Goal: Check status: Check status

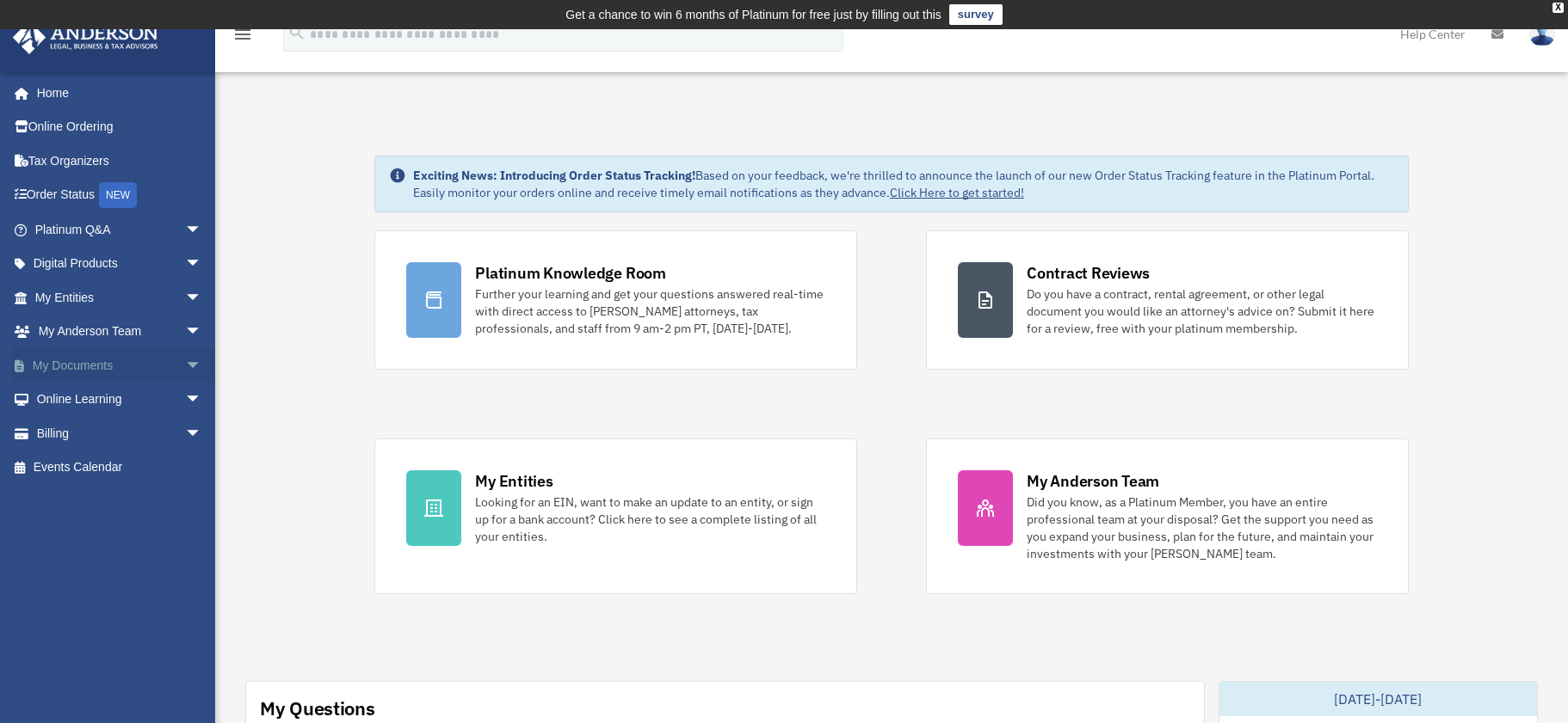
click at [185, 366] on span "arrow_drop_down" at bounding box center [202, 366] width 34 height 35
click at [185, 567] on span "arrow_drop_down" at bounding box center [202, 570] width 34 height 35
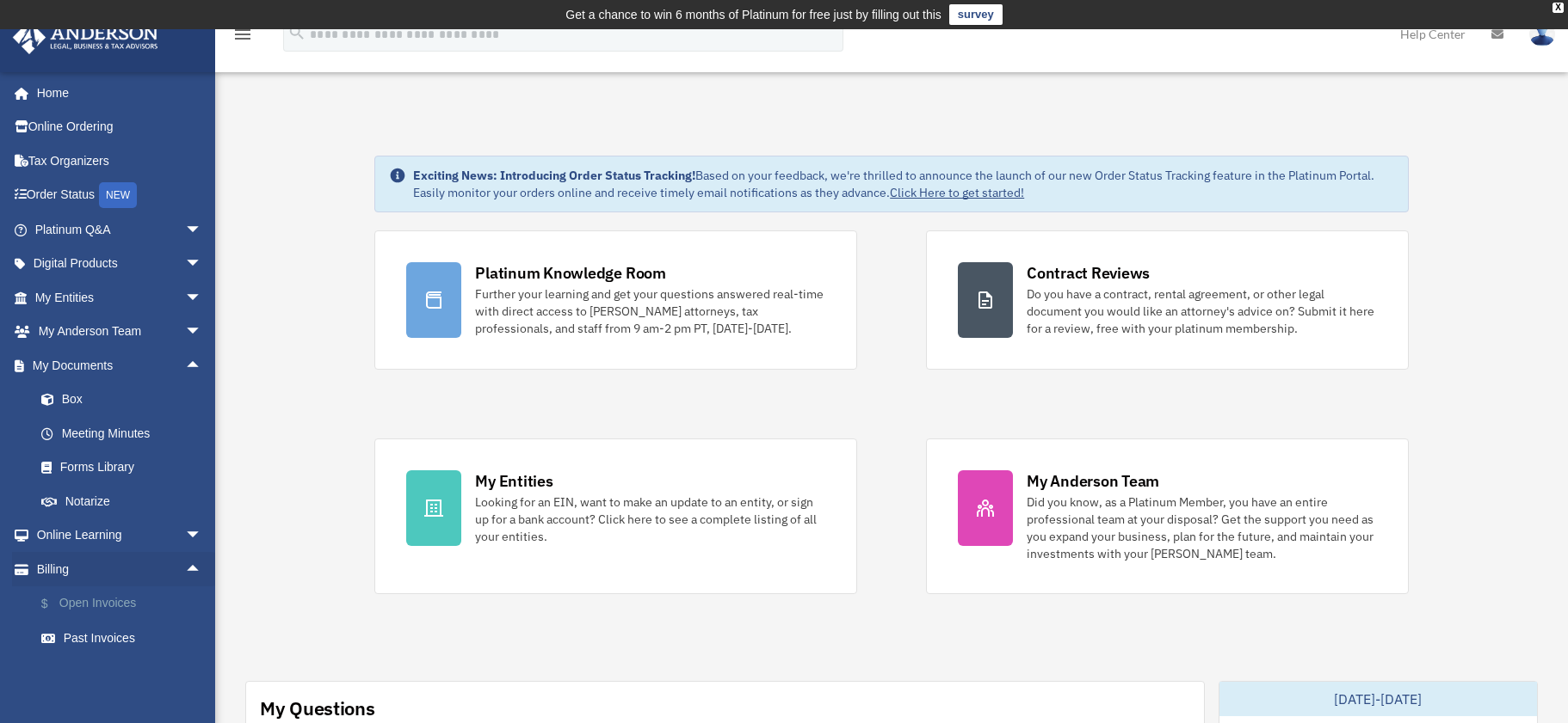
click at [108, 609] on link "$ Open Invoices" at bounding box center [126, 604] width 204 height 35
click at [115, 605] on link "$ Open Invoices" at bounding box center [126, 604] width 204 height 35
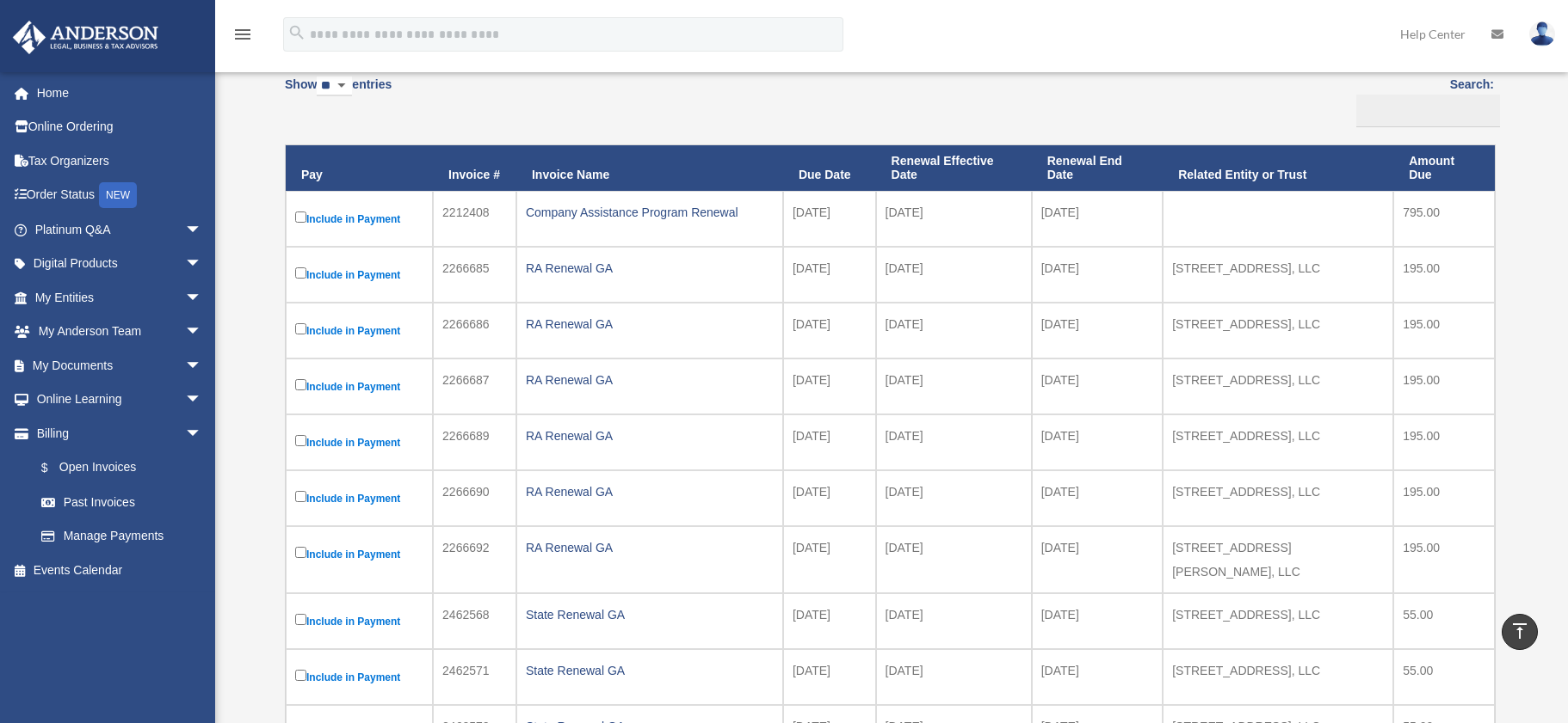
scroll to position [86, 0]
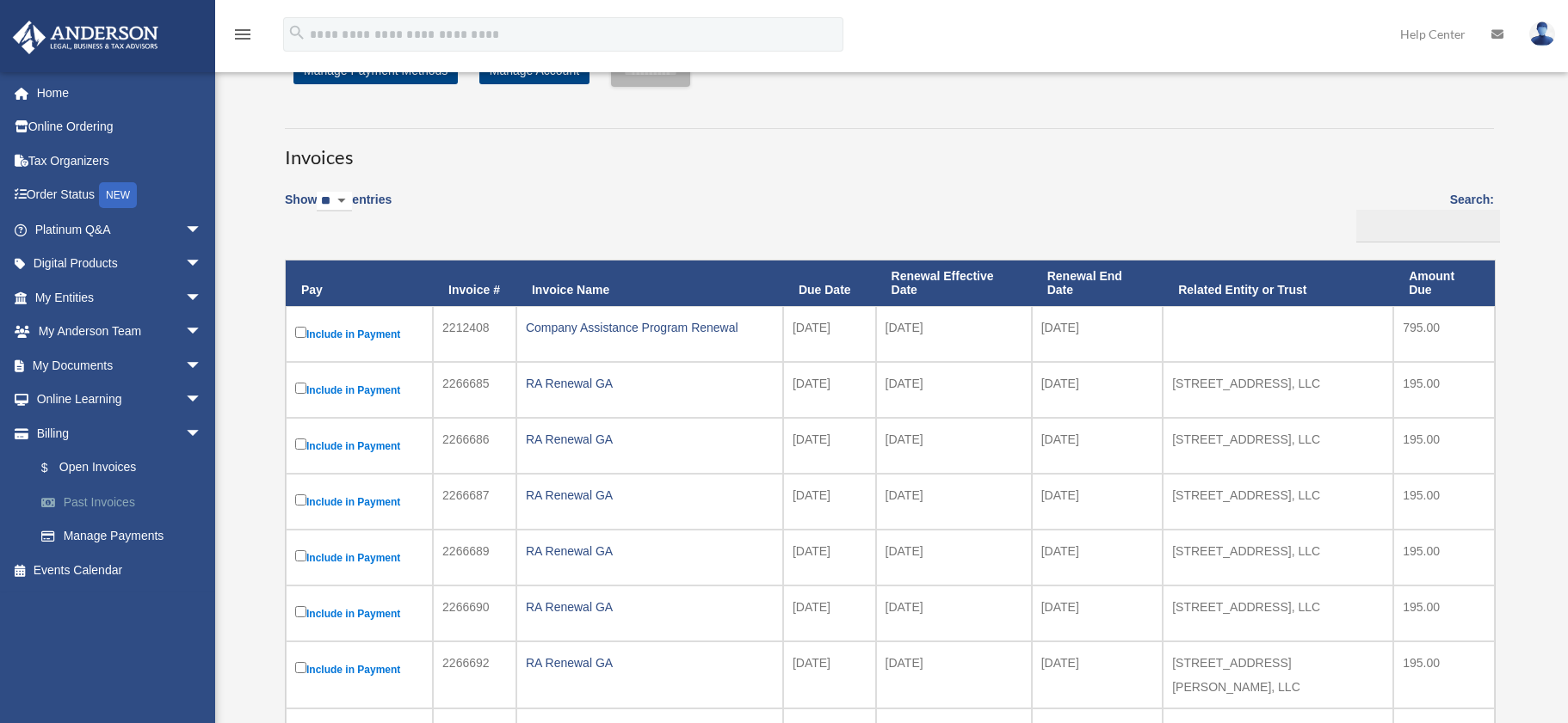
click at [104, 500] on link "Past Invoices" at bounding box center [126, 502] width 204 height 34
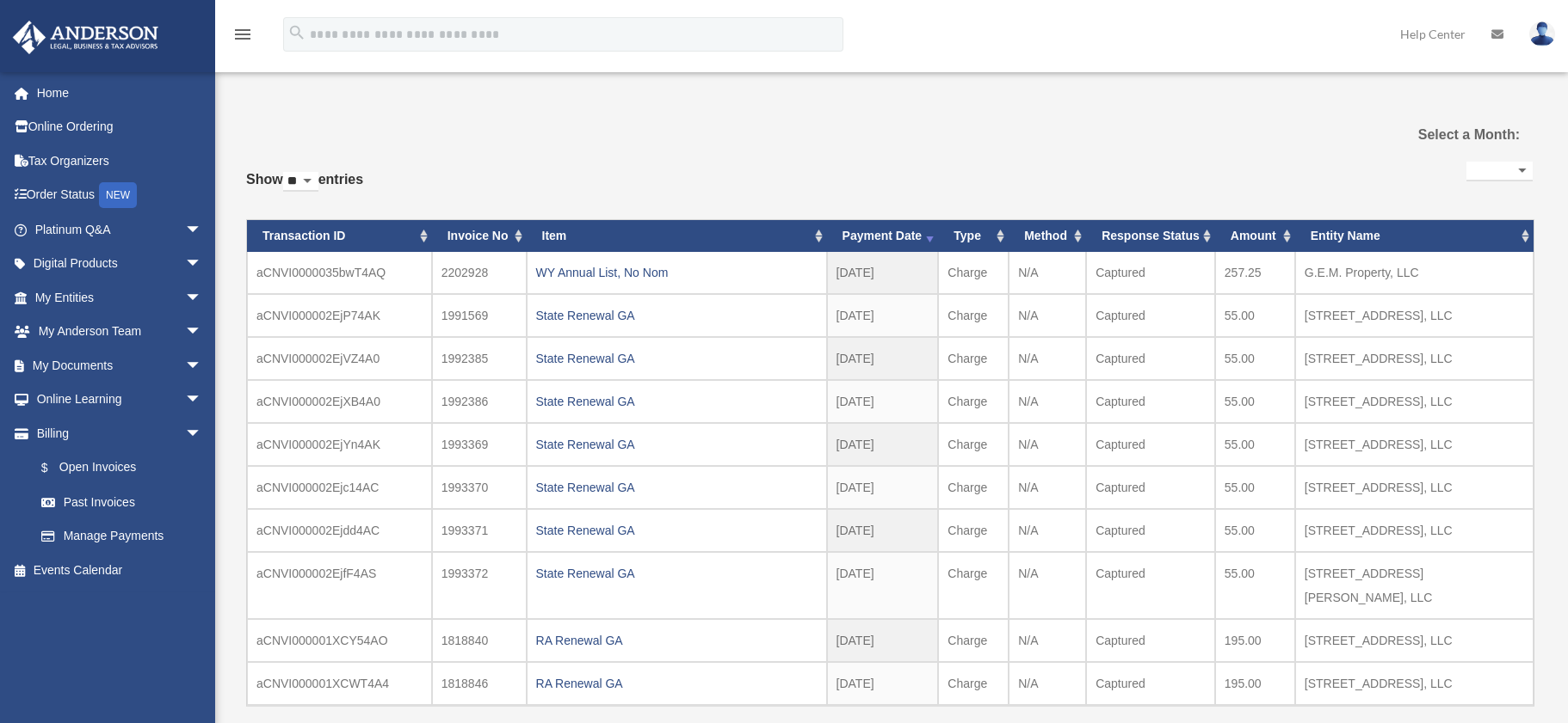
select select
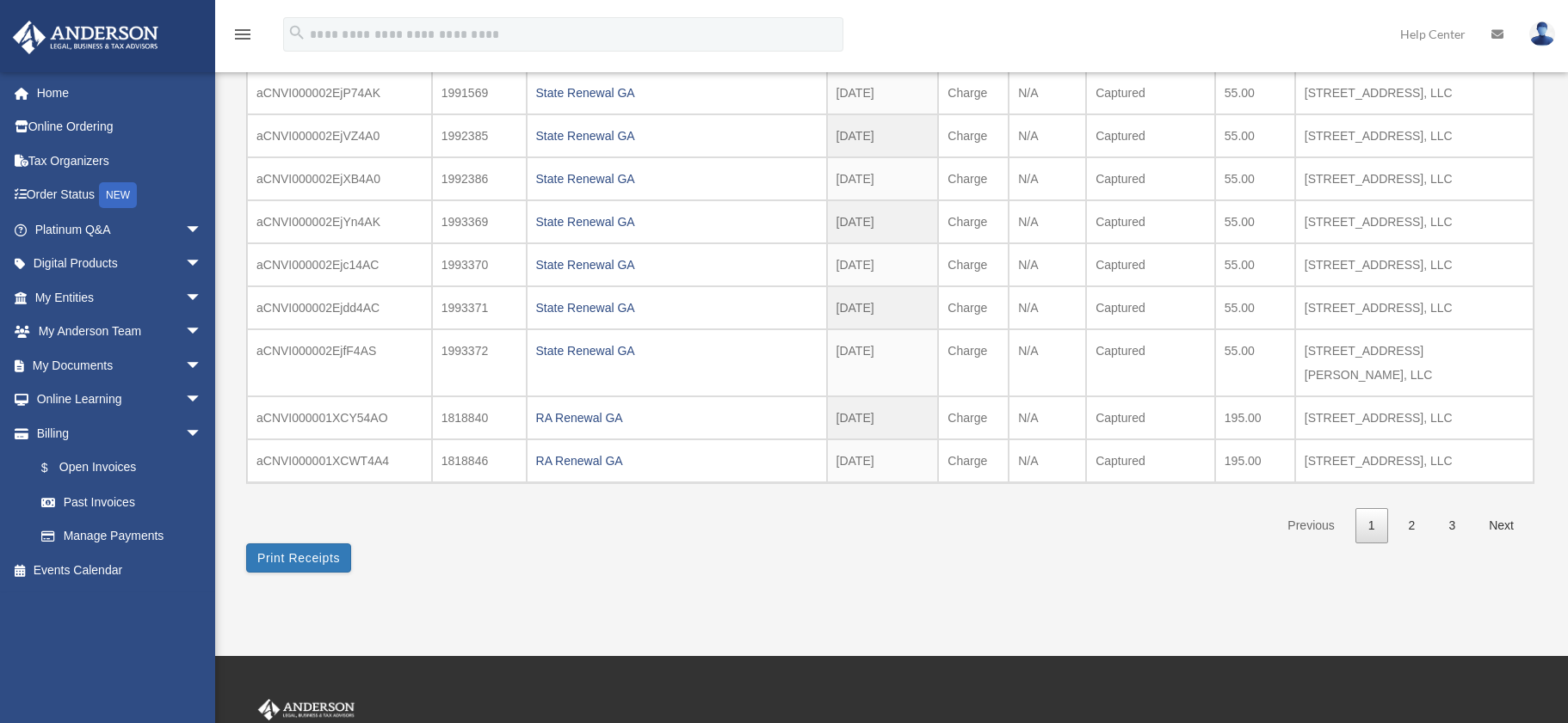
scroll to position [258, 0]
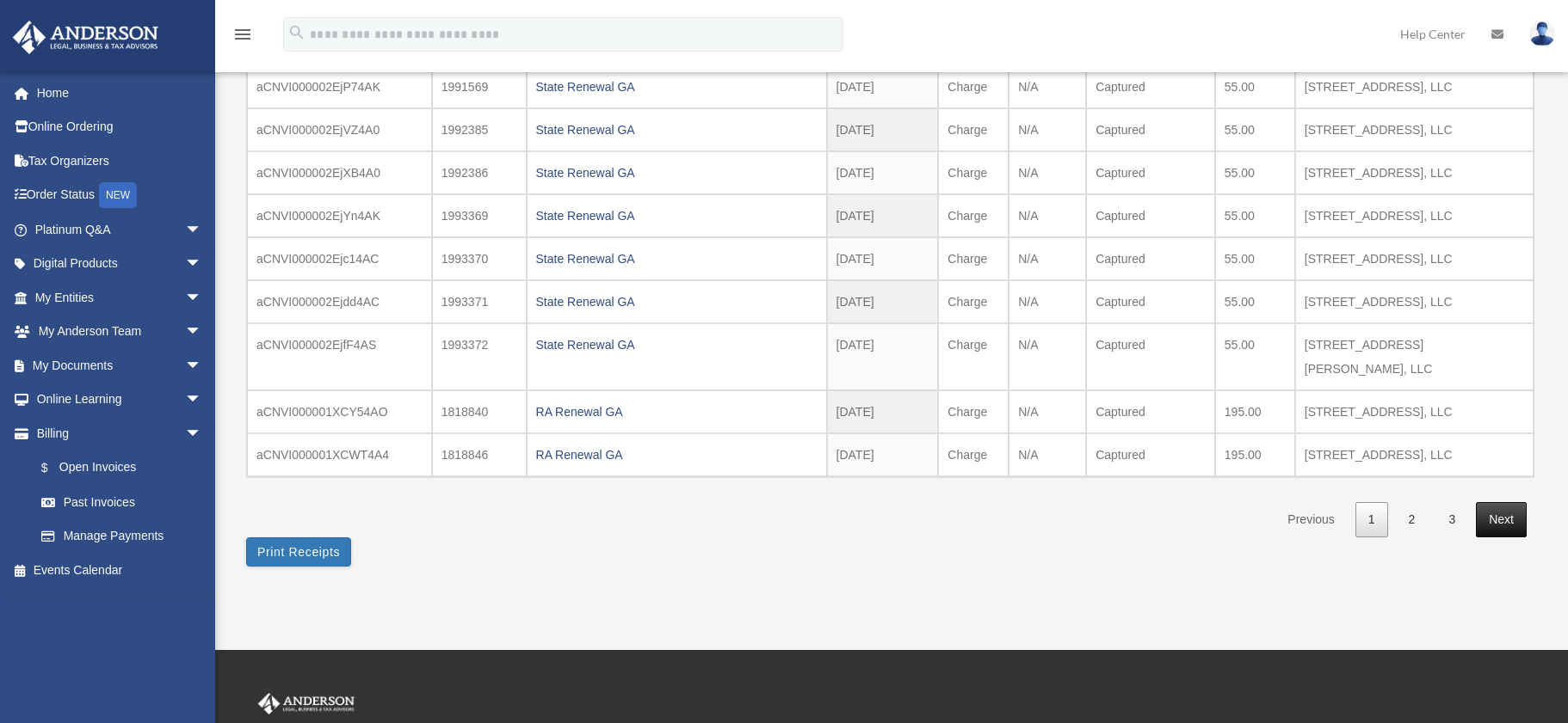
click at [1490, 502] on link "Next" at bounding box center [1500, 520] width 51 height 35
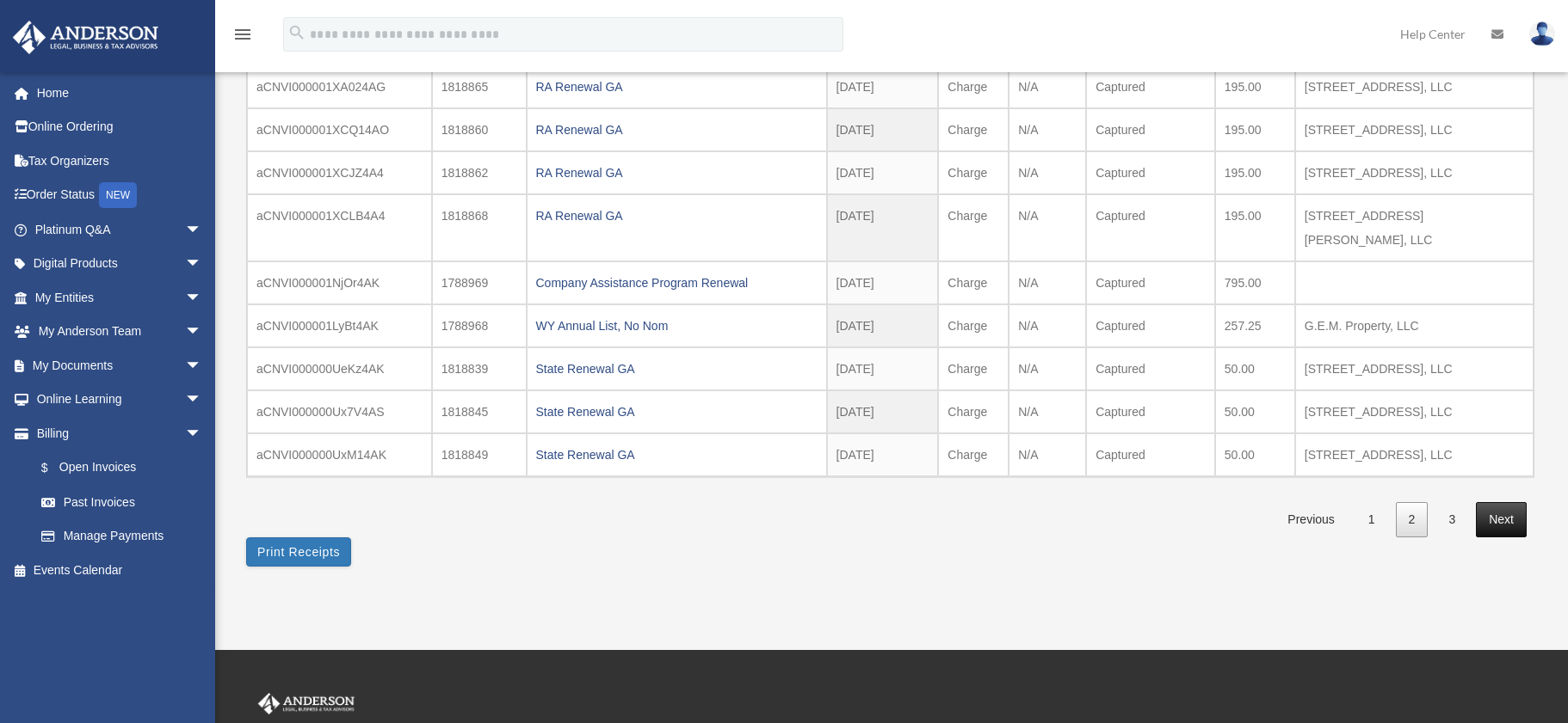
click at [1495, 502] on link "Next" at bounding box center [1500, 520] width 51 height 35
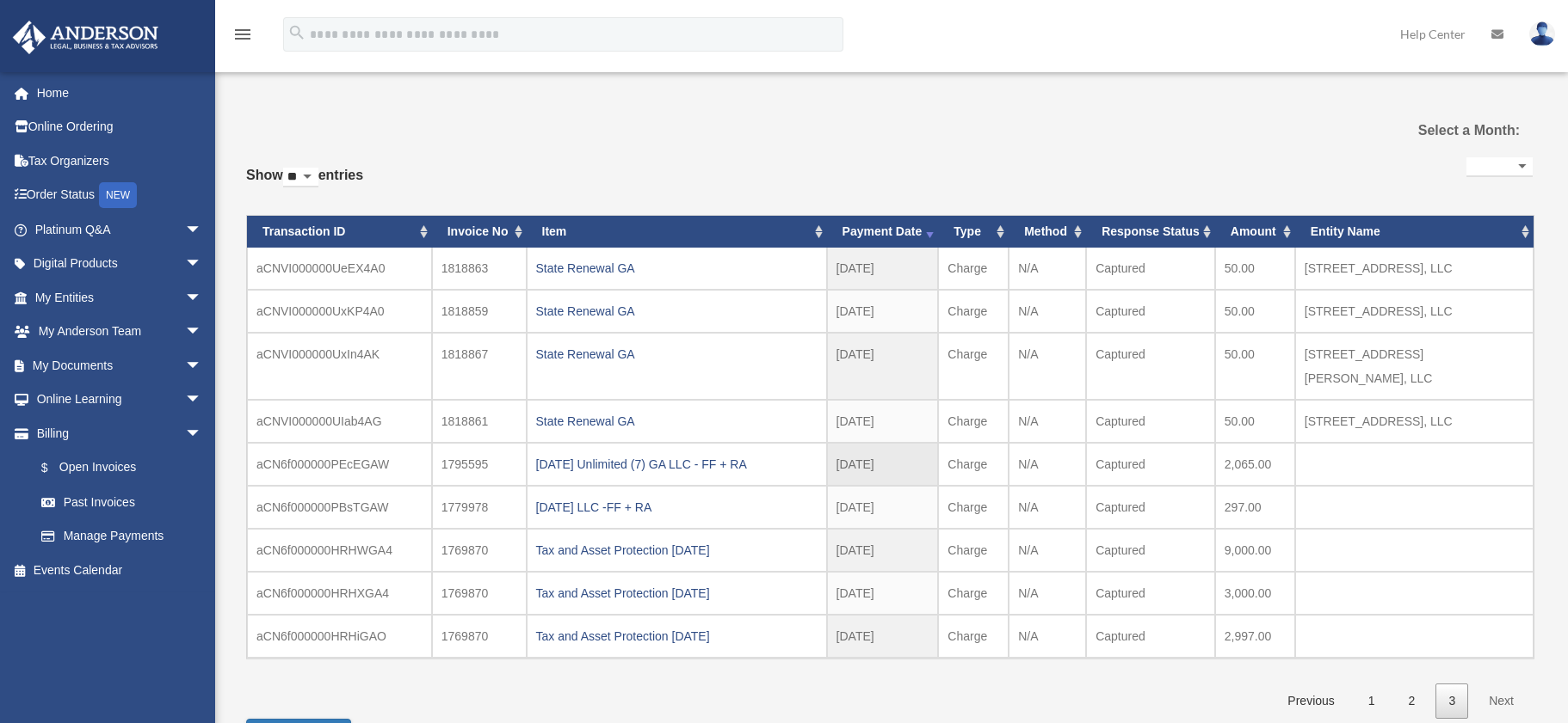
scroll to position [0, 0]
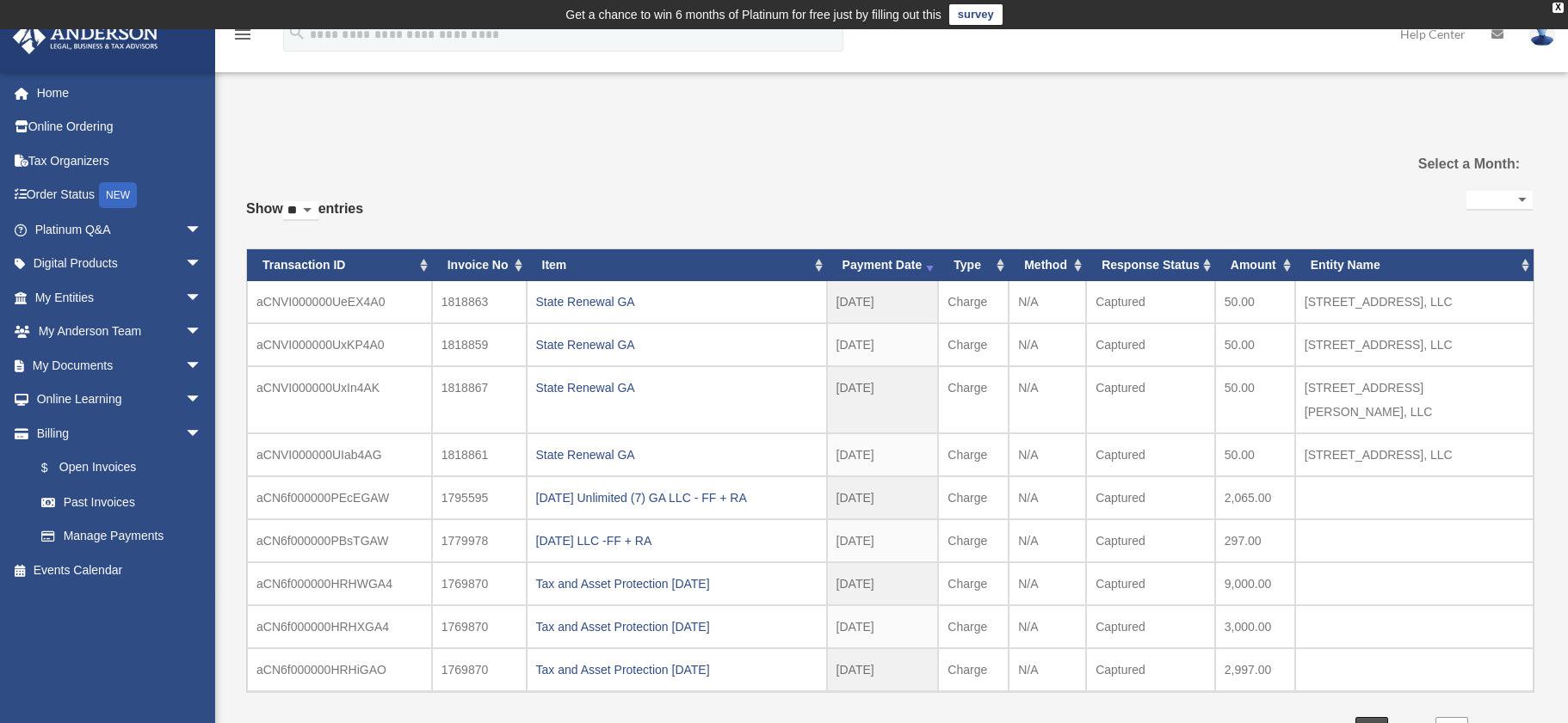
click at [1367, 717] on link "1" at bounding box center [1371, 735] width 32 height 35
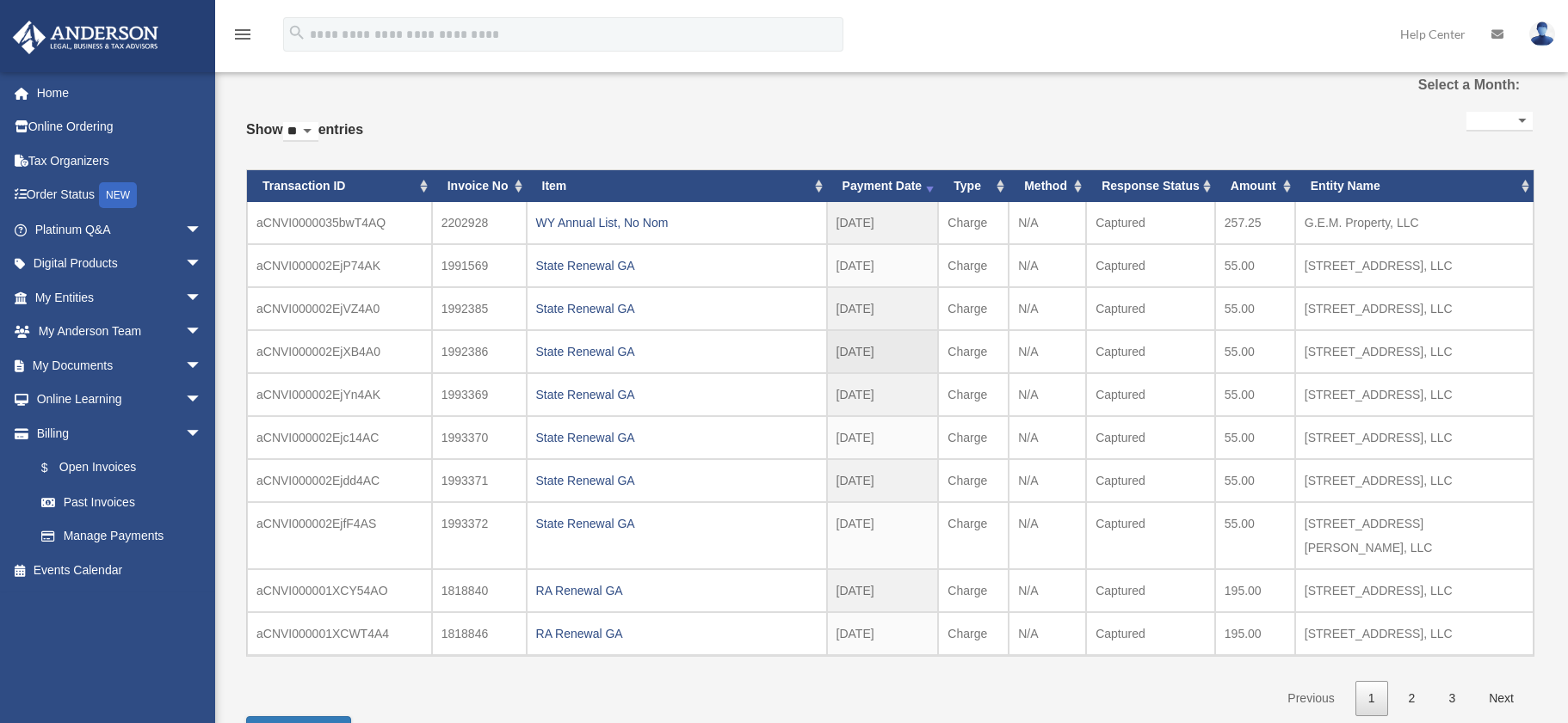
scroll to position [86, 0]
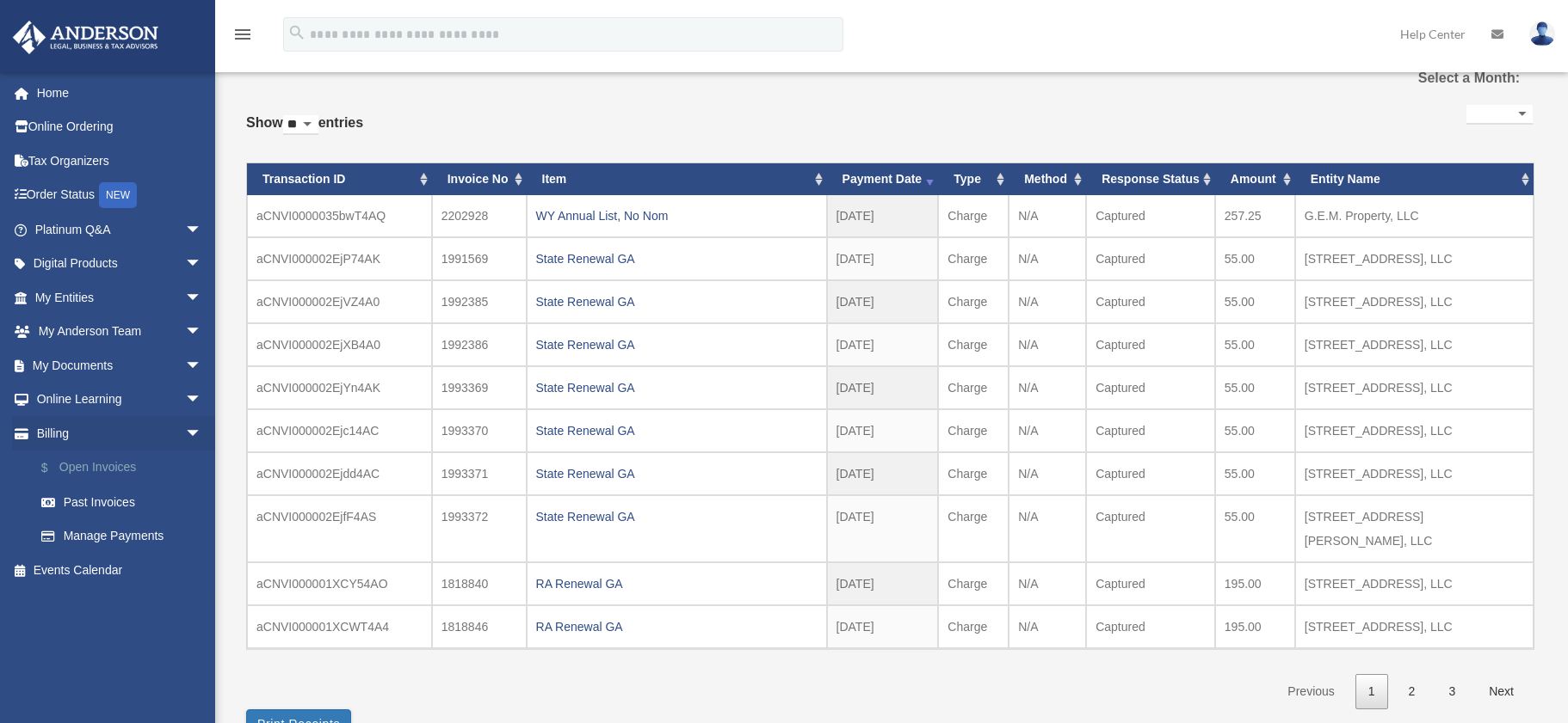
click at [117, 466] on link "$ Open Invoices" at bounding box center [126, 468] width 204 height 35
